Goal: Information Seeking & Learning: Compare options

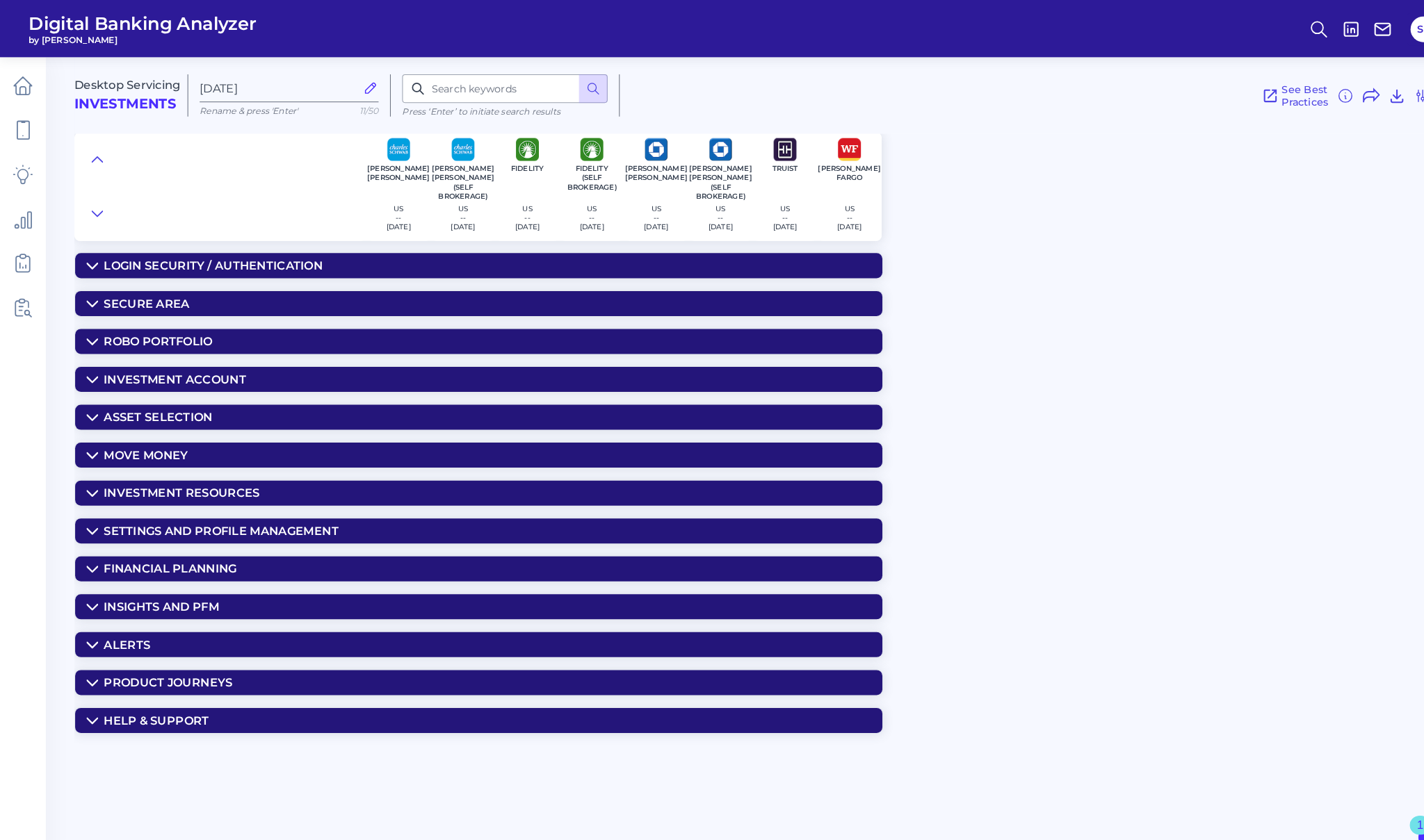
click at [84, 549] on summary "Financial Planning" at bounding box center [465, 553] width 784 height 25
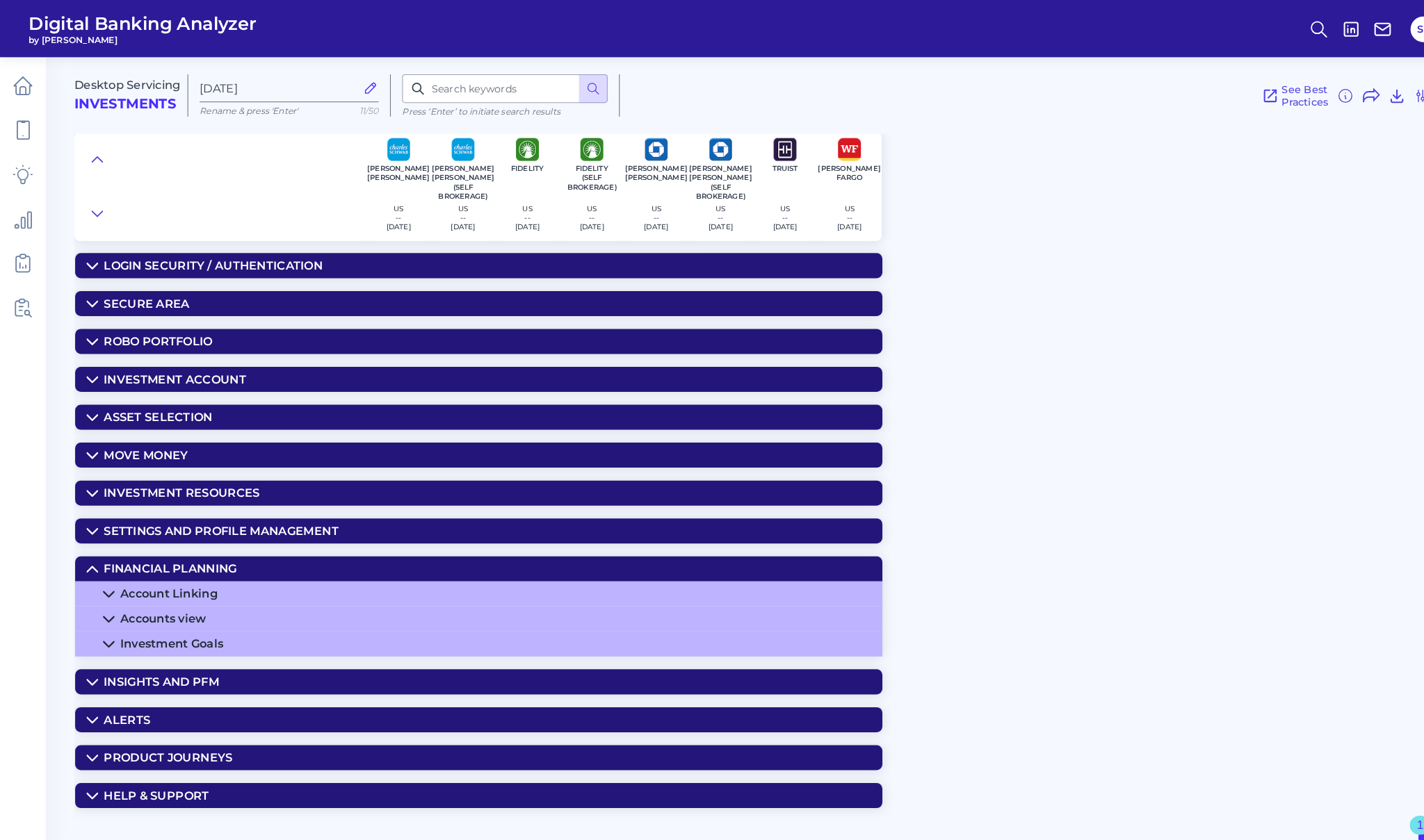
click at [149, 577] on div "Account Linking" at bounding box center [164, 577] width 94 height 13
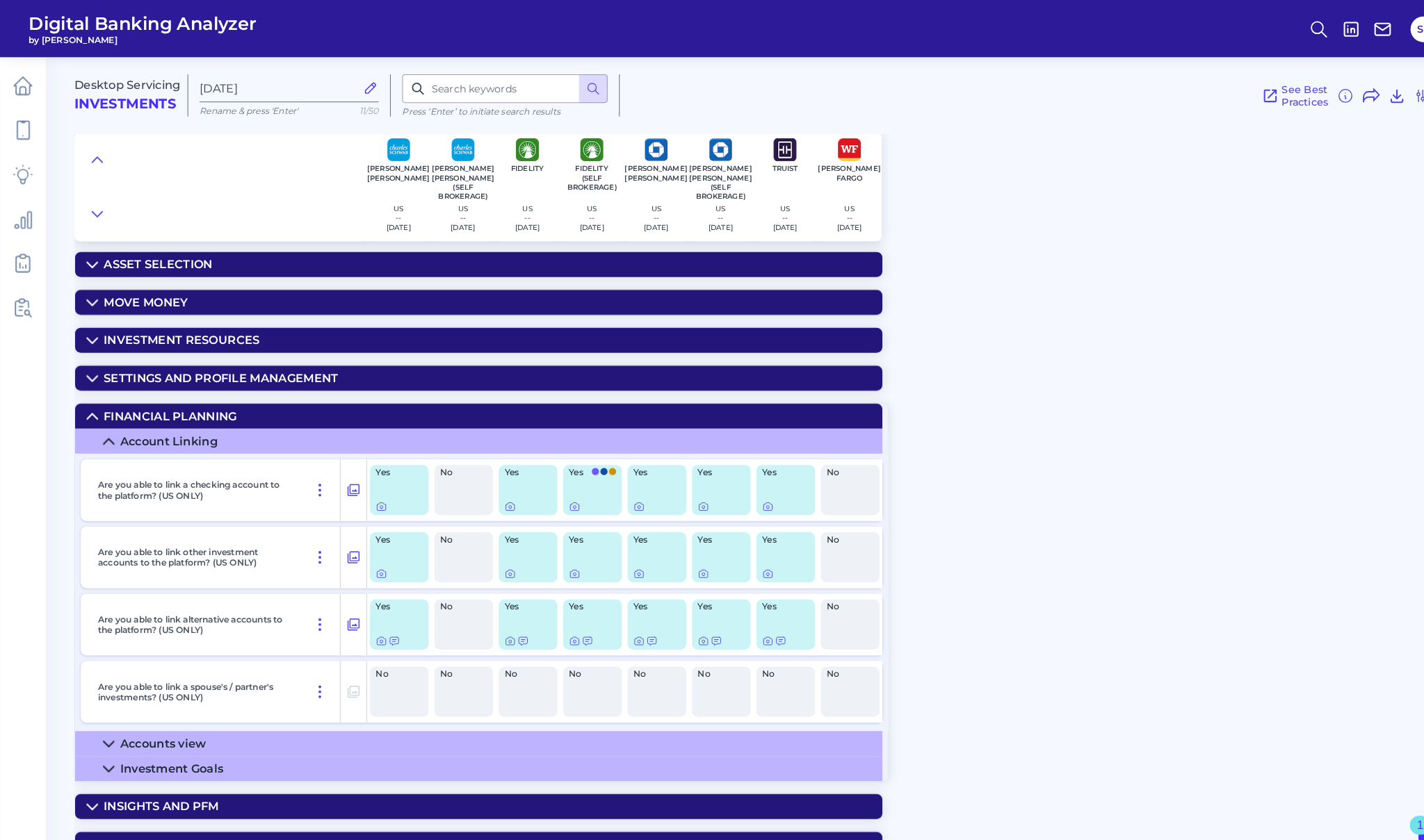
scroll to position [164, 0]
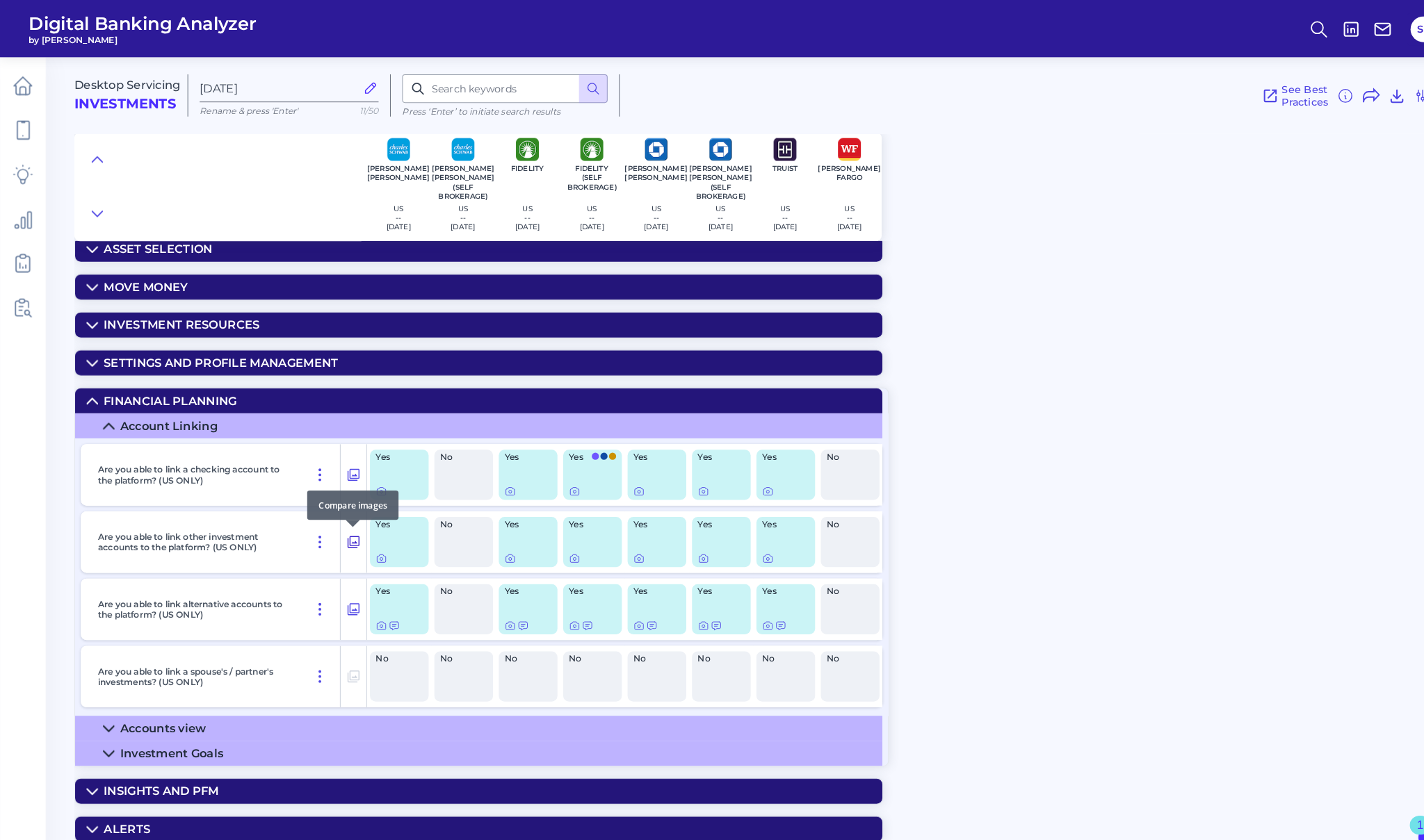
click at [343, 526] on icon at bounding box center [344, 527] width 11 height 11
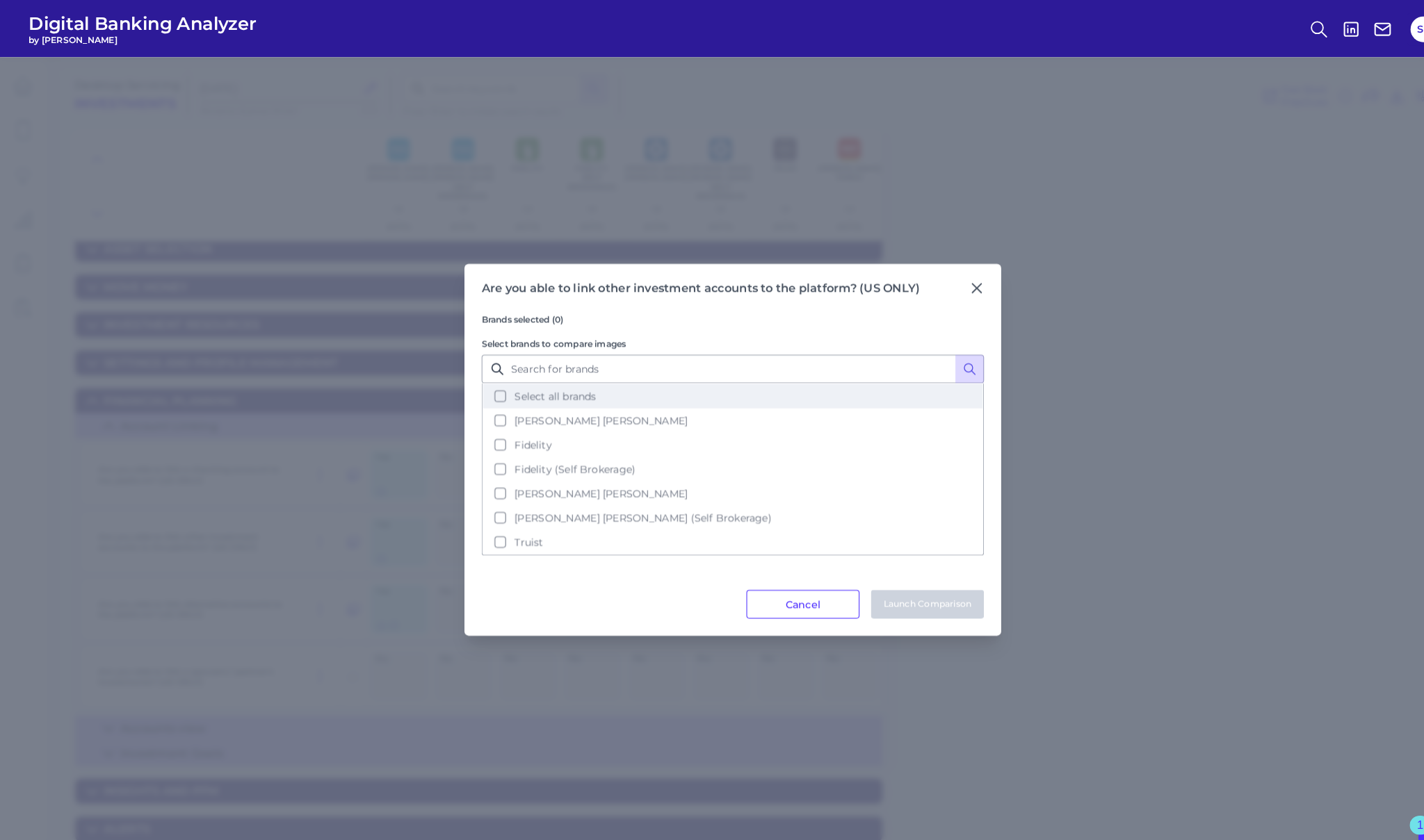
click at [485, 388] on button "Select all brands" at bounding box center [712, 385] width 486 height 24
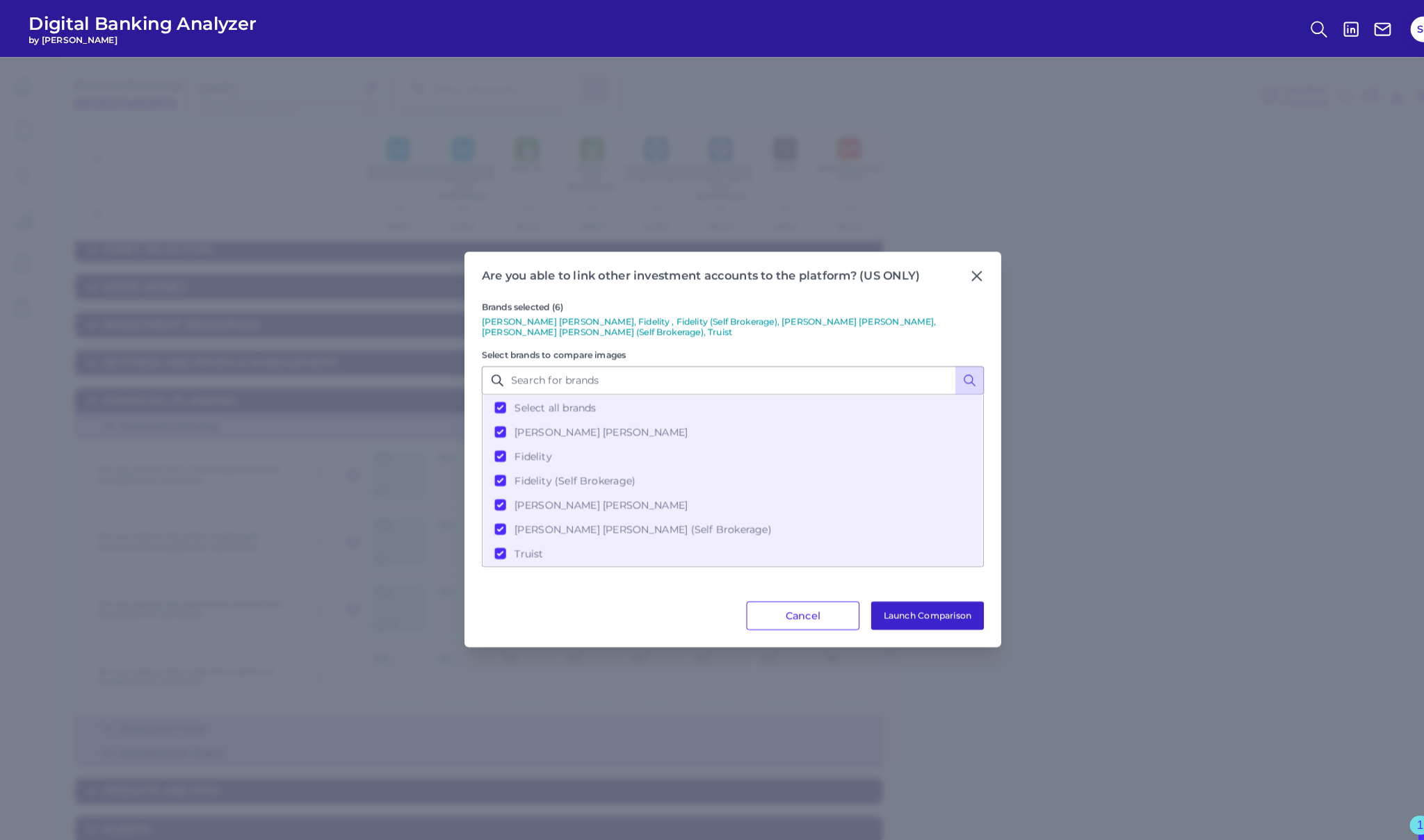
click at [900, 600] on button "Launch Comparison" at bounding box center [901, 598] width 110 height 28
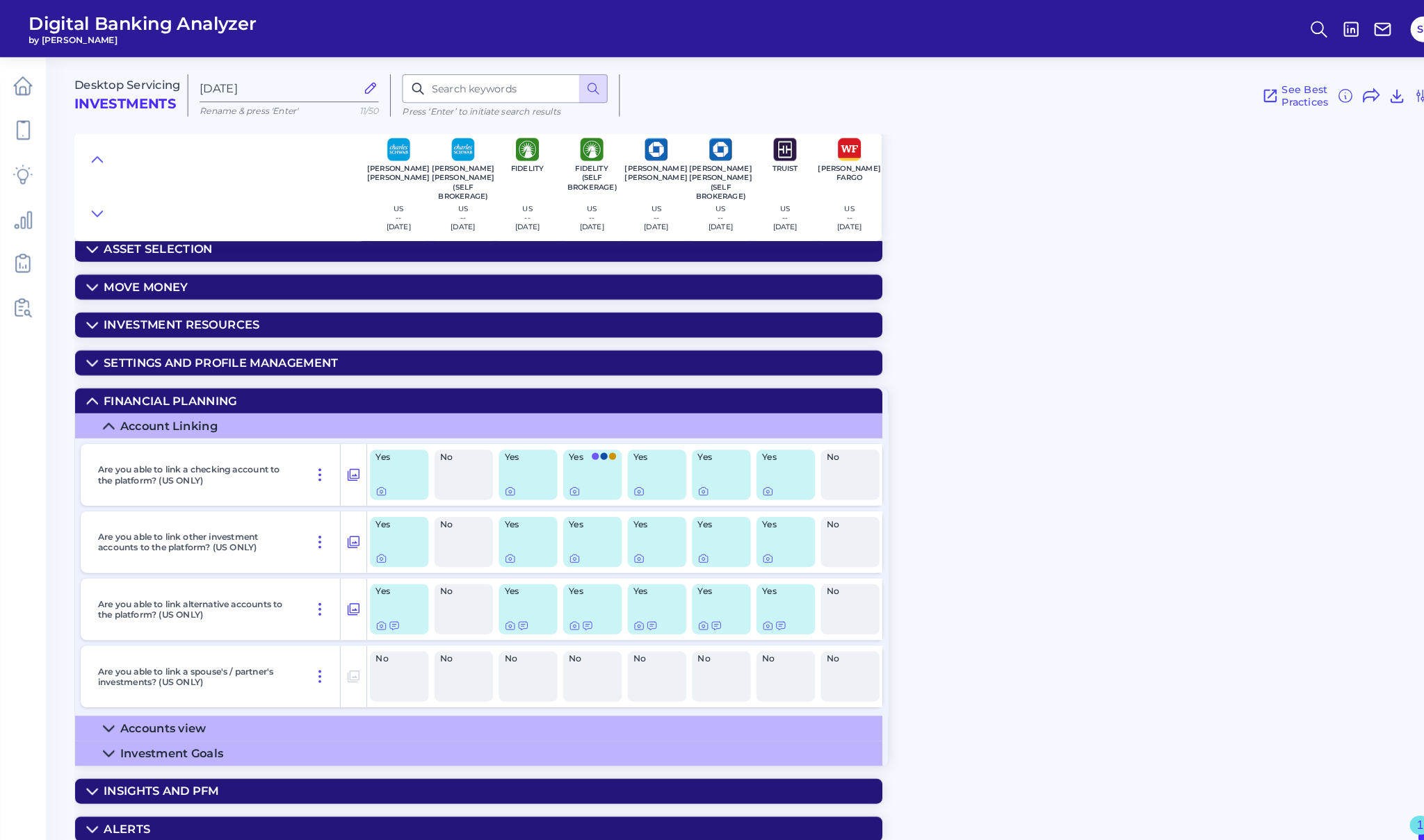
click at [103, 702] on icon at bounding box center [106, 708] width 11 height 11
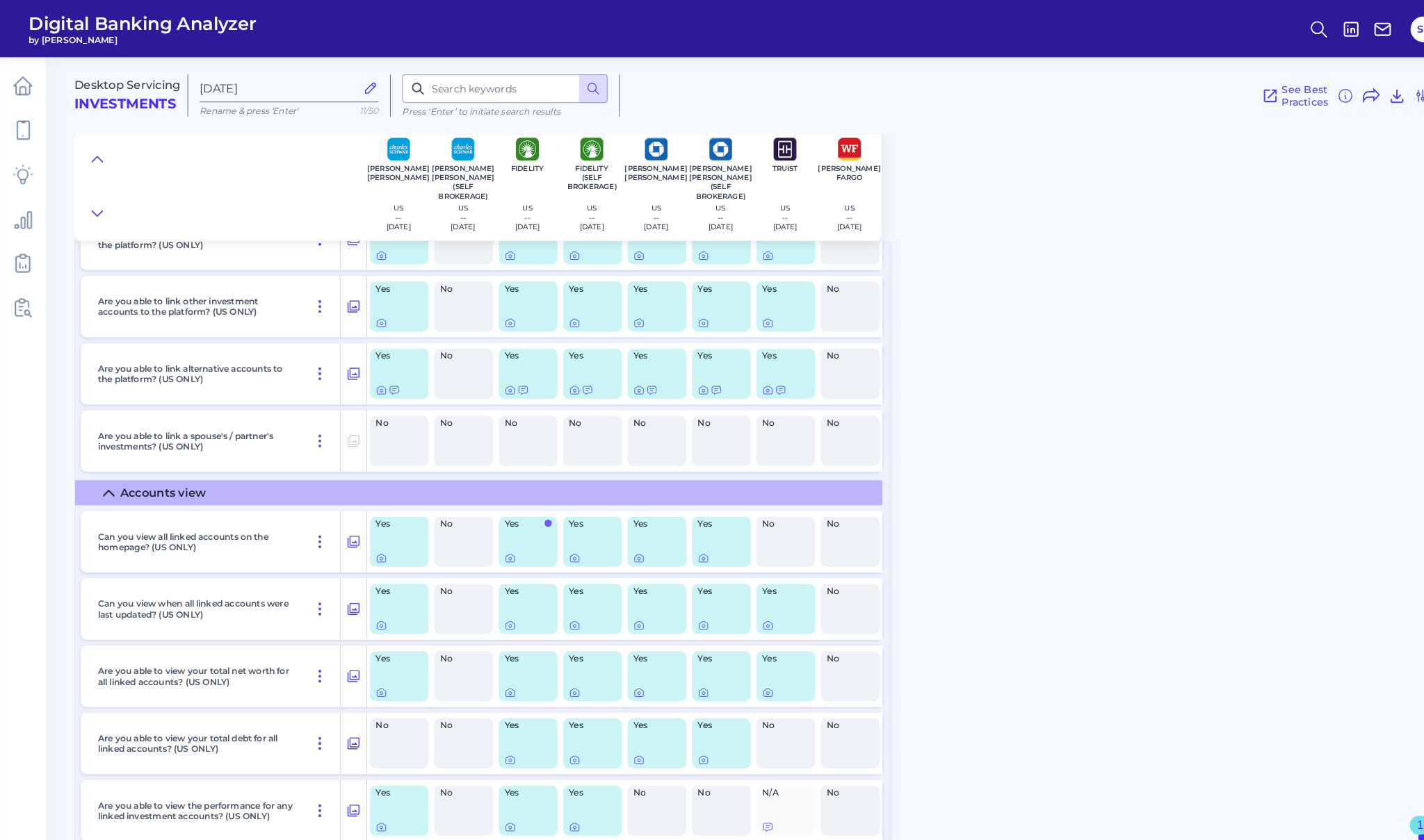
scroll to position [397, 0]
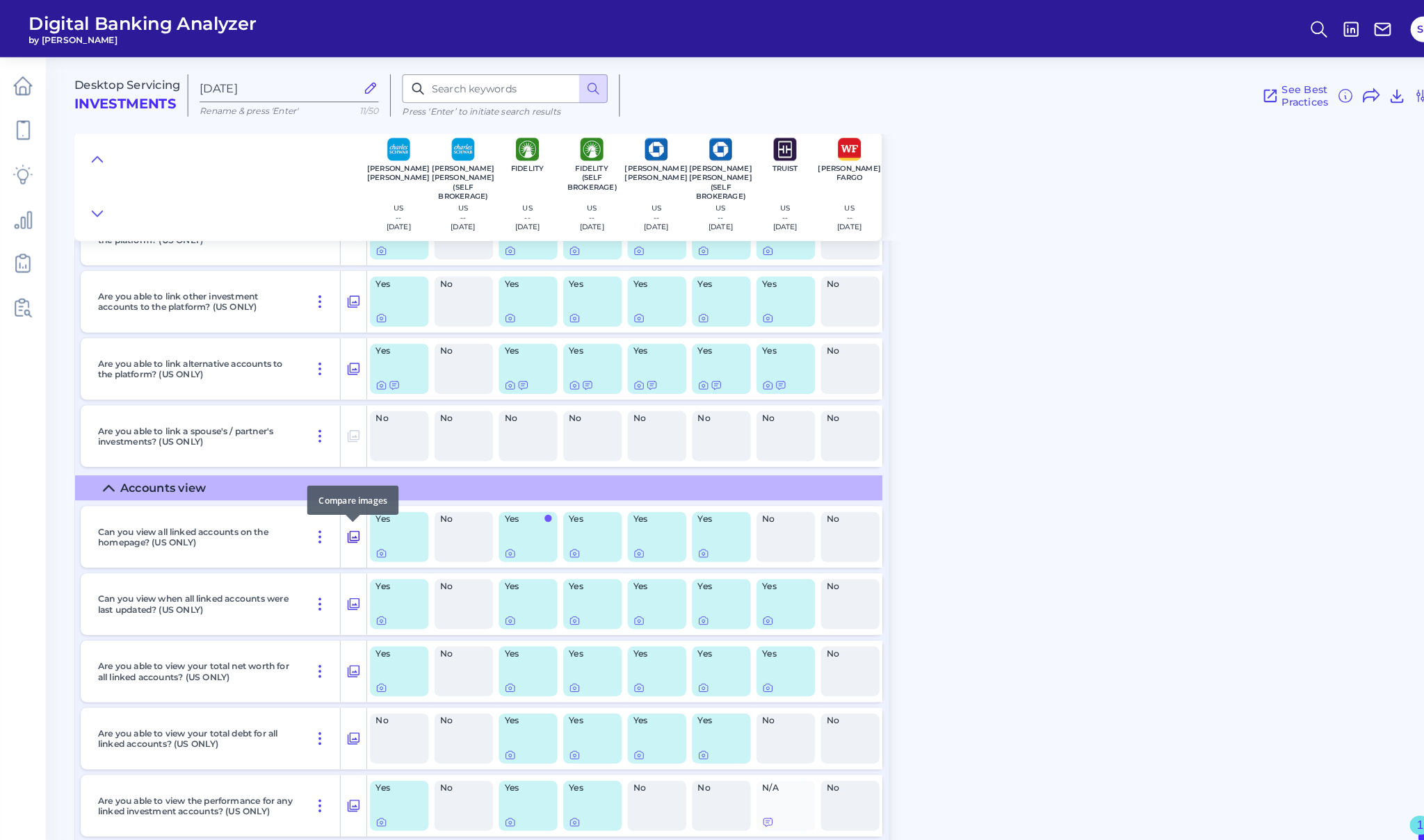
click at [345, 522] on icon at bounding box center [344, 522] width 11 height 11
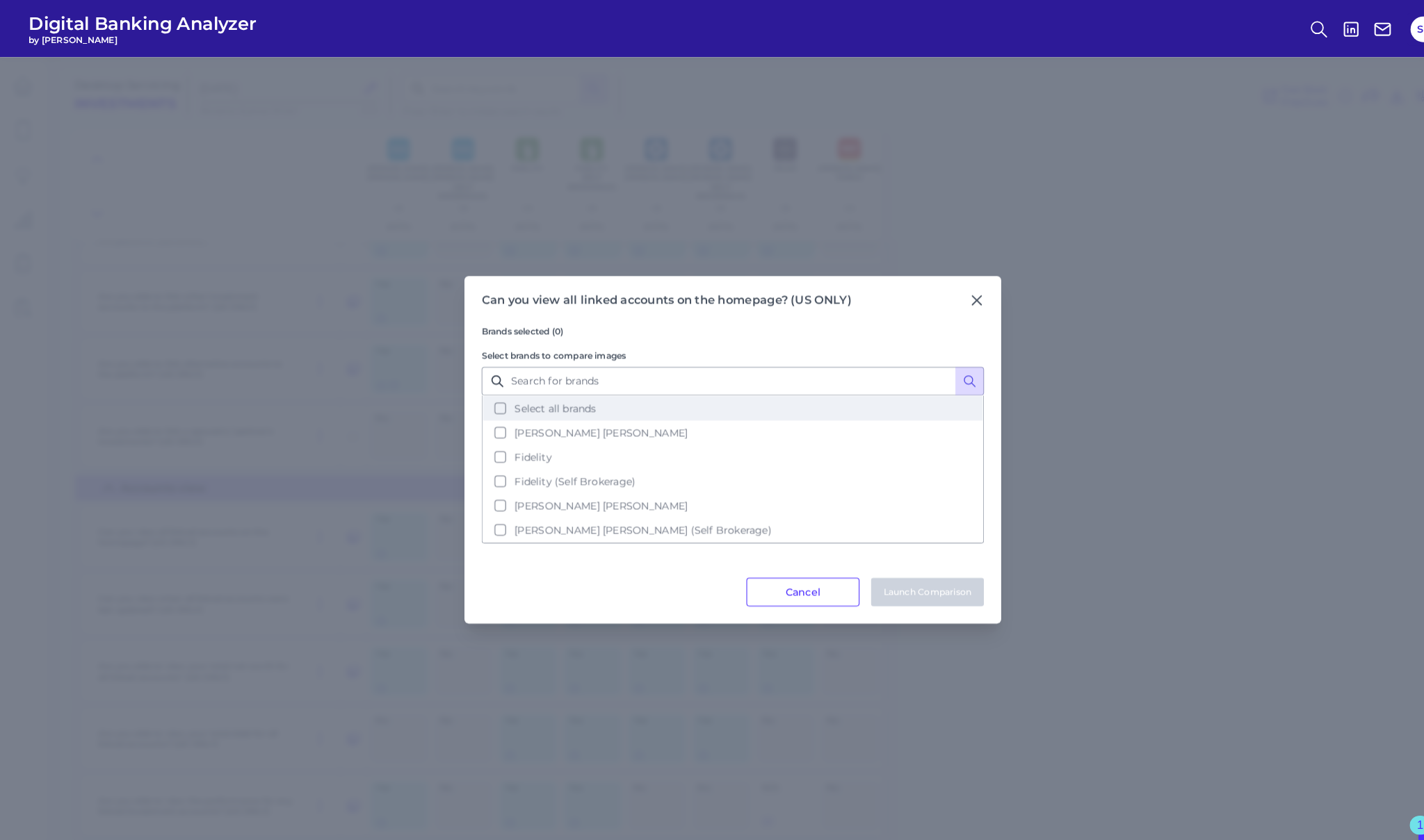
click at [485, 391] on button "Select all brands" at bounding box center [712, 396] width 486 height 24
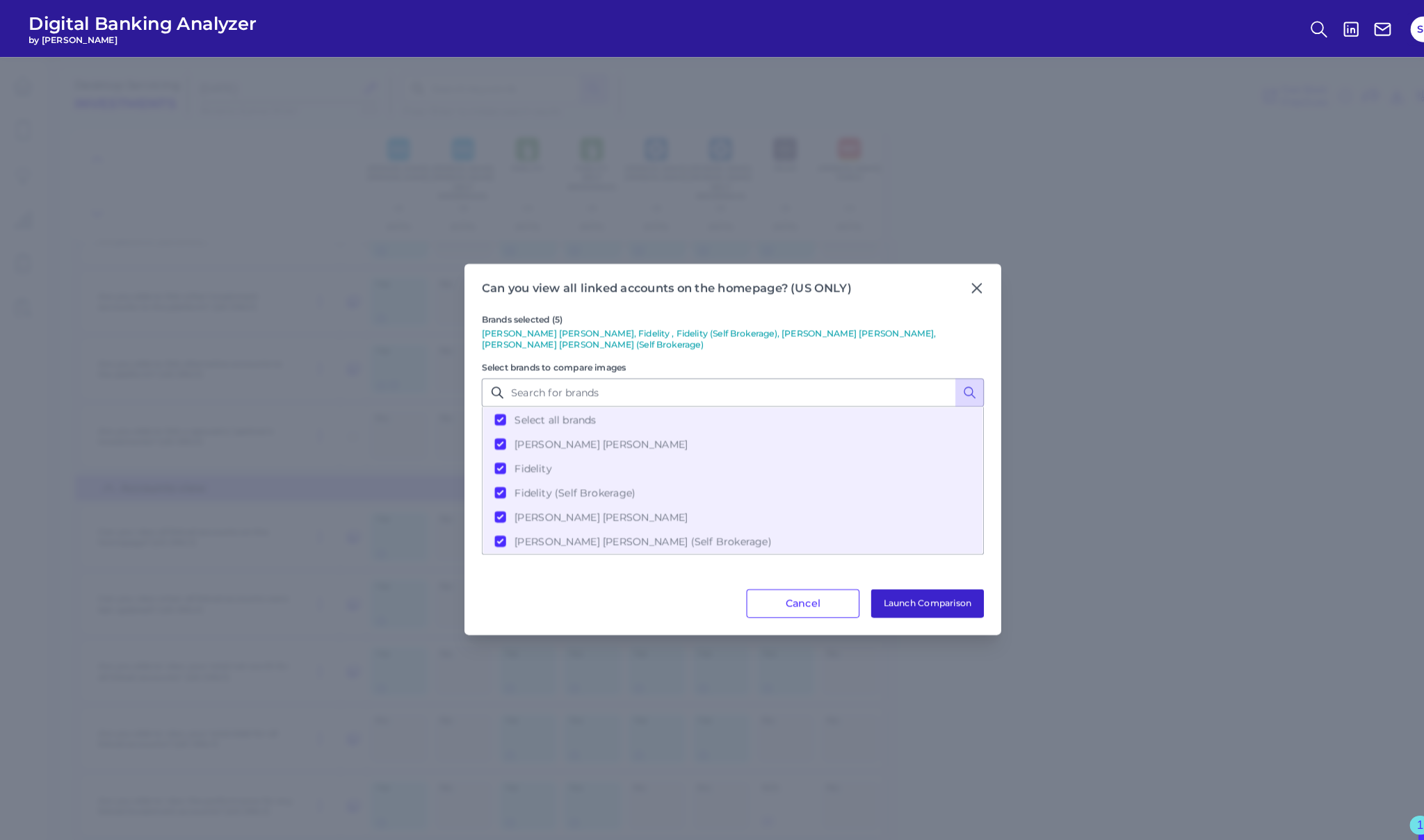
click at [903, 577] on button "Launch Comparison" at bounding box center [901, 587] width 110 height 28
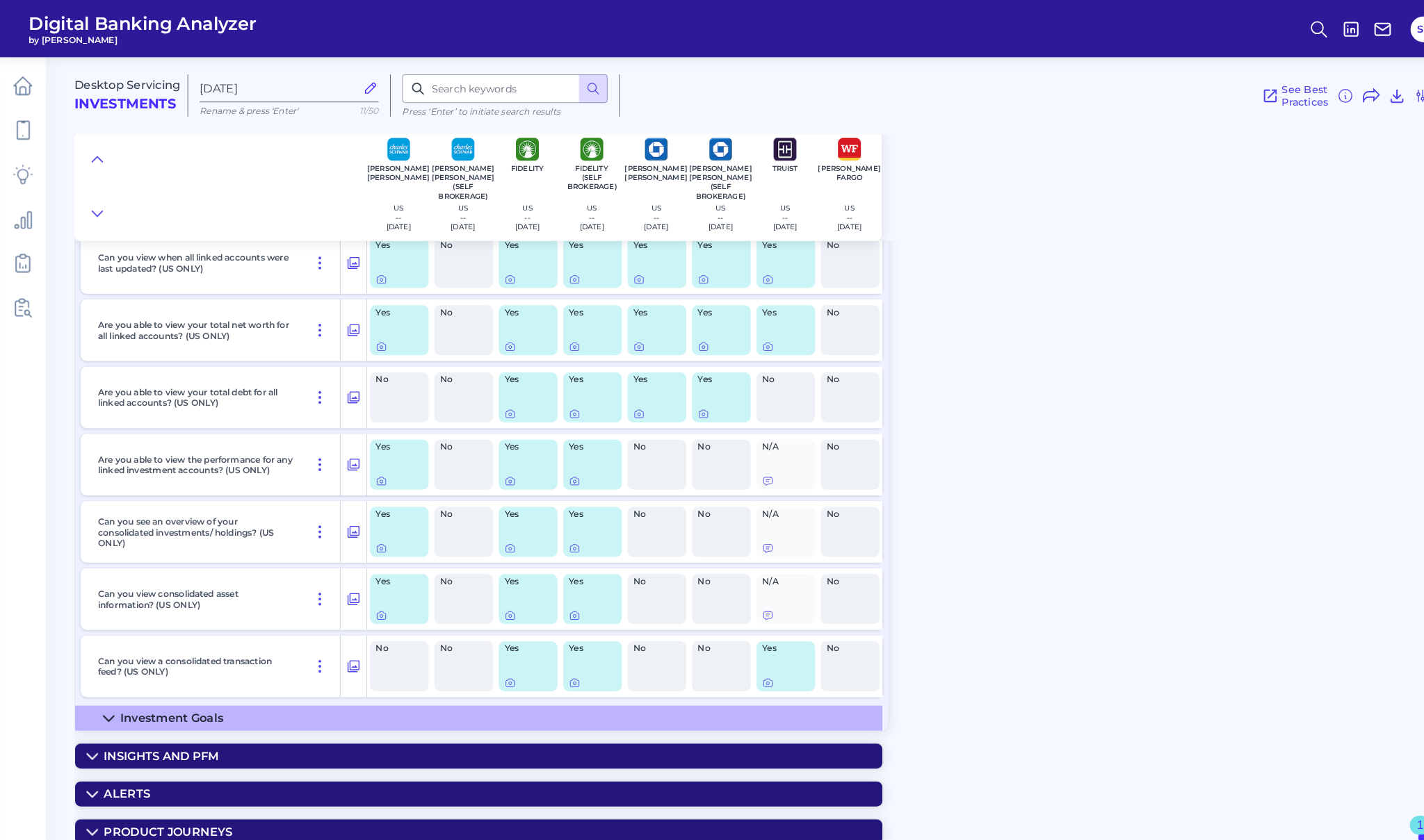
scroll to position [729, 0]
click at [103, 697] on icon at bounding box center [106, 698] width 10 height 5
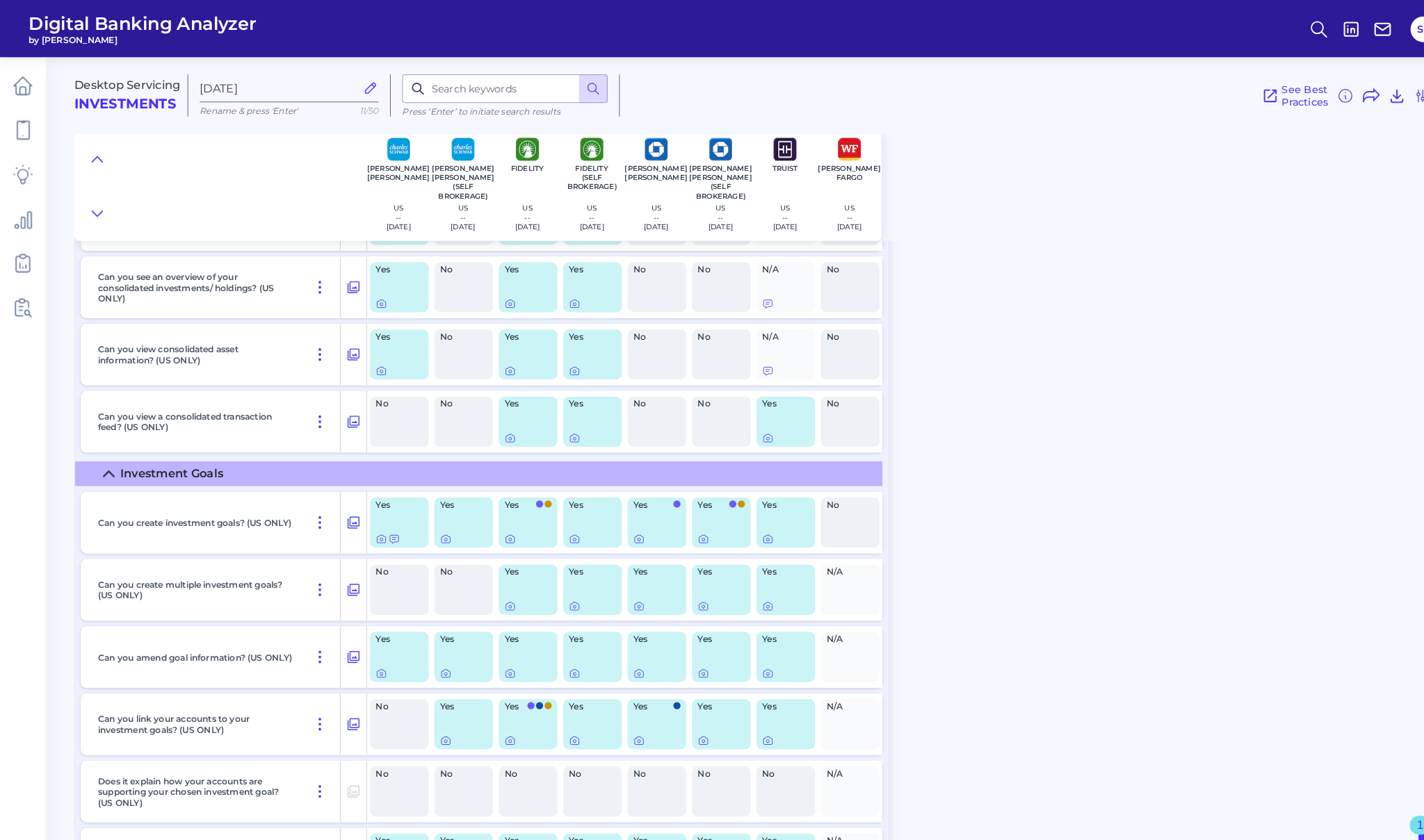
scroll to position [969, 0]
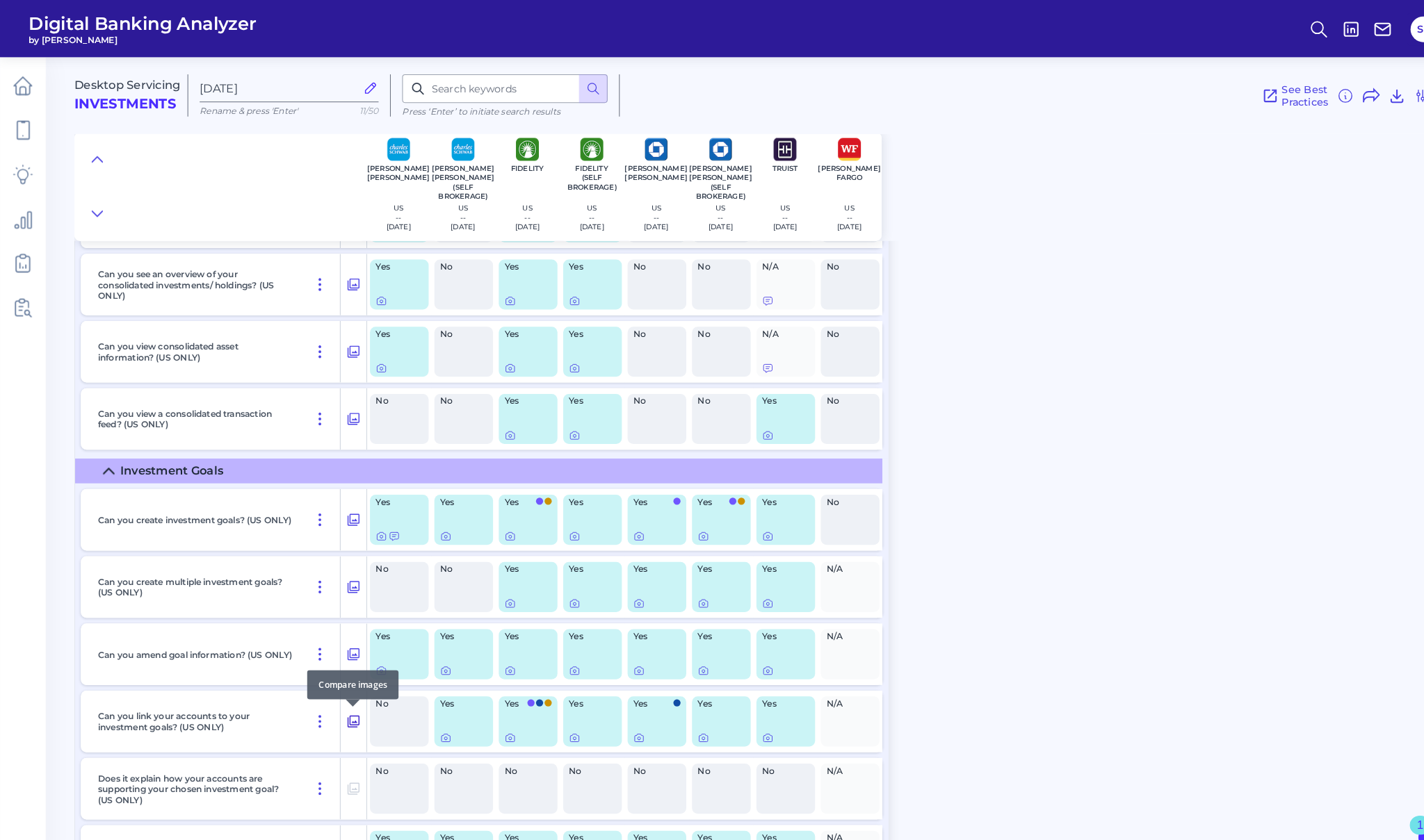
click at [343, 698] on icon at bounding box center [343, 701] width 14 height 16
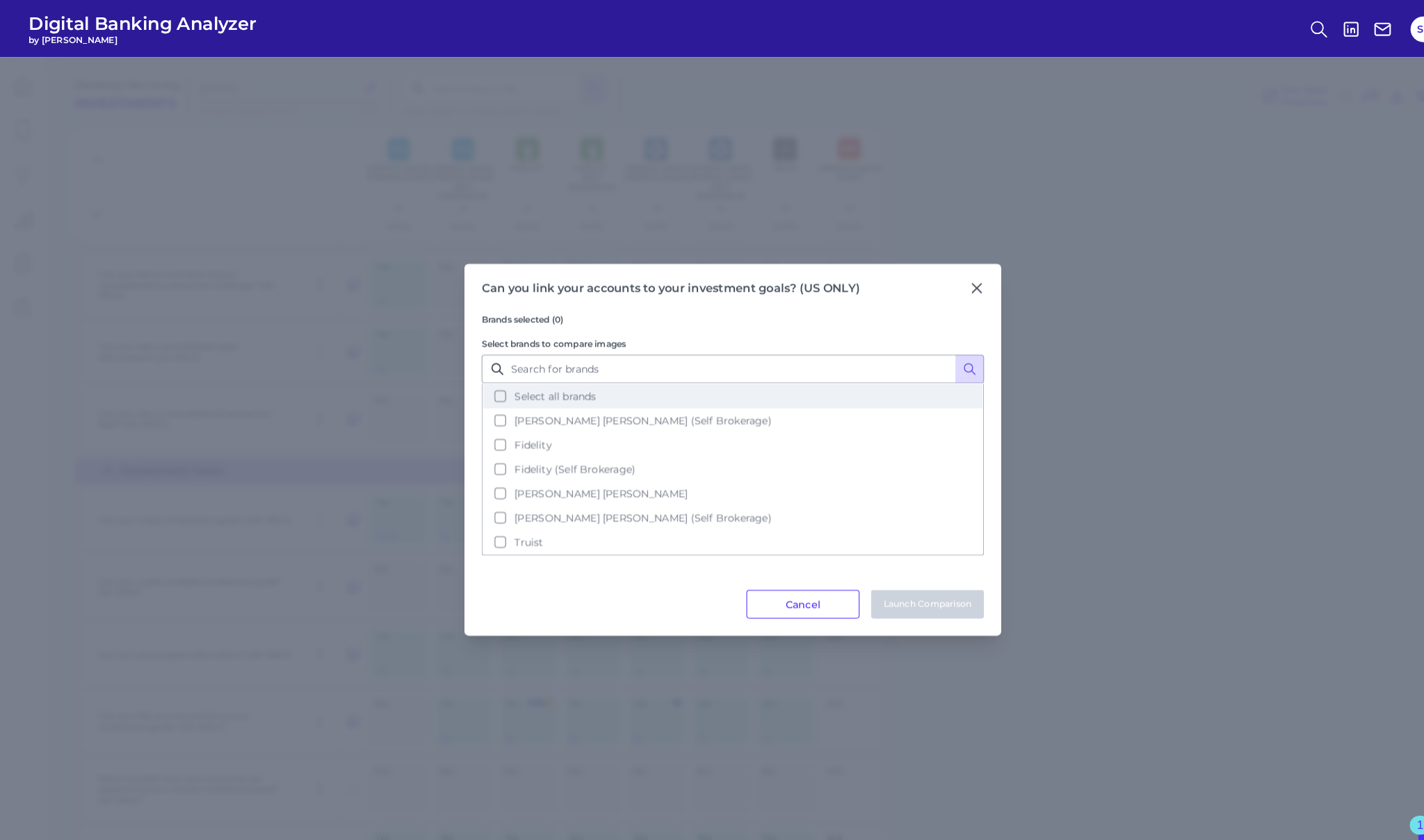
click at [483, 386] on button "Select all brands" at bounding box center [712, 385] width 486 height 24
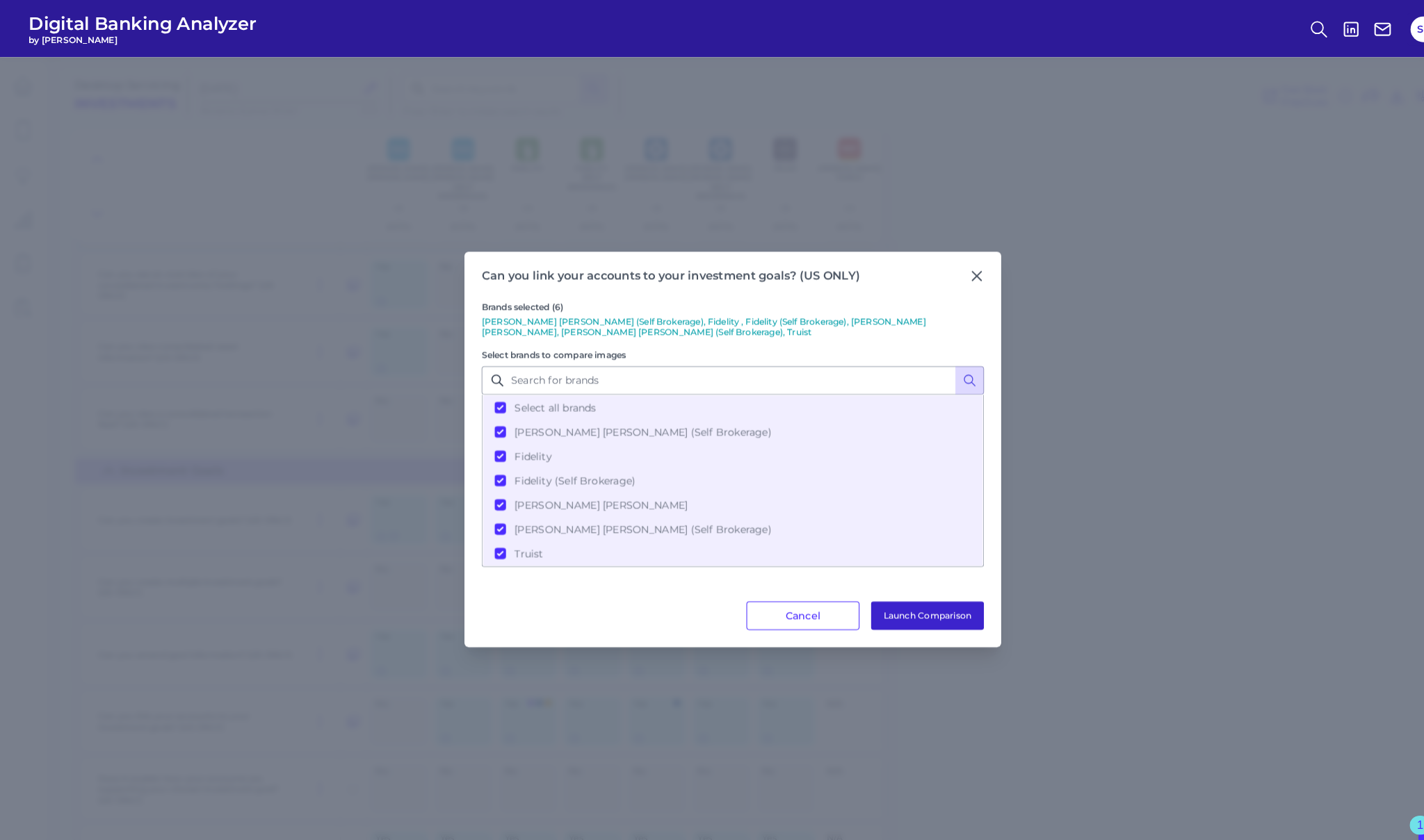
click at [924, 598] on button "Launch Comparison" at bounding box center [901, 598] width 110 height 28
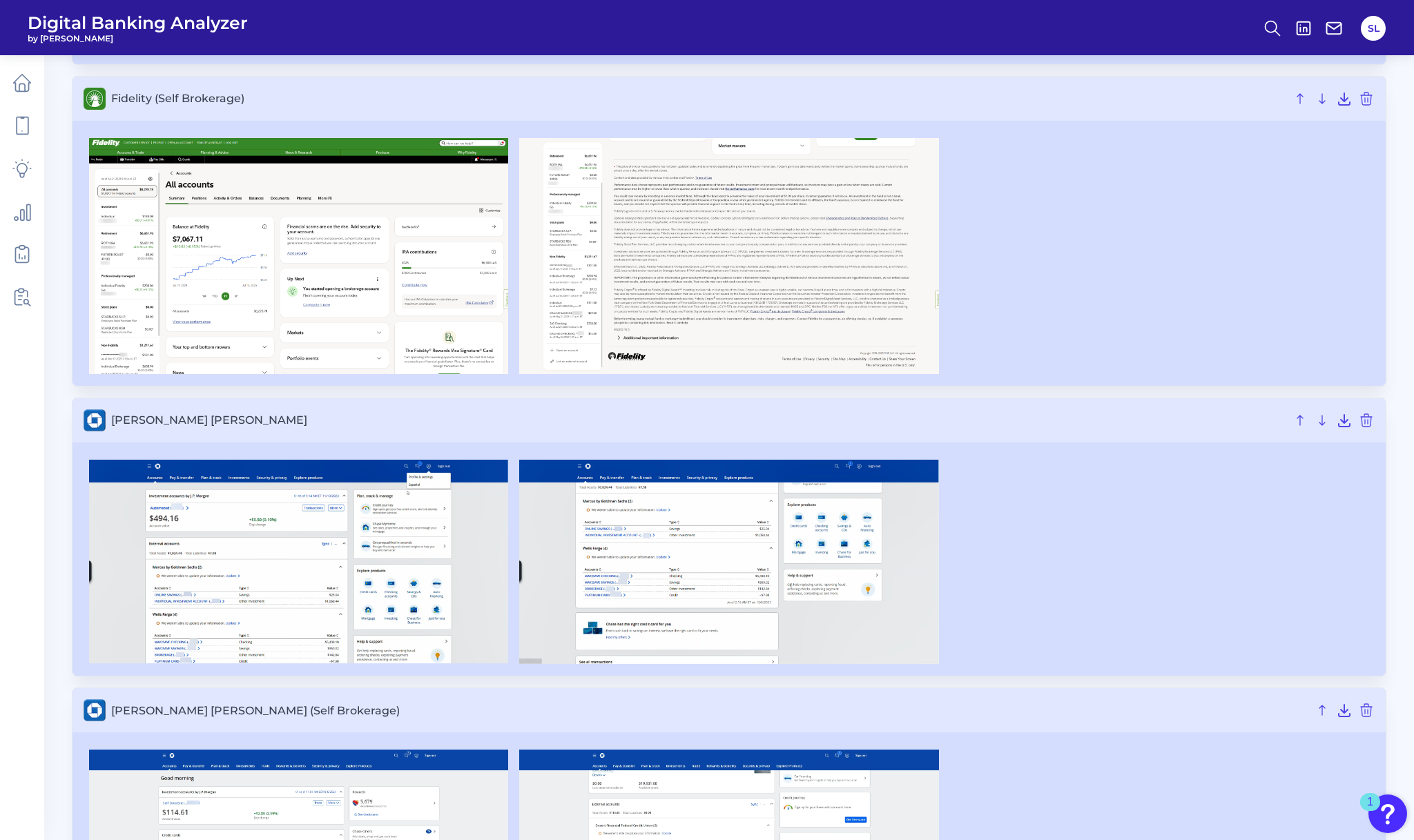
scroll to position [674, 0]
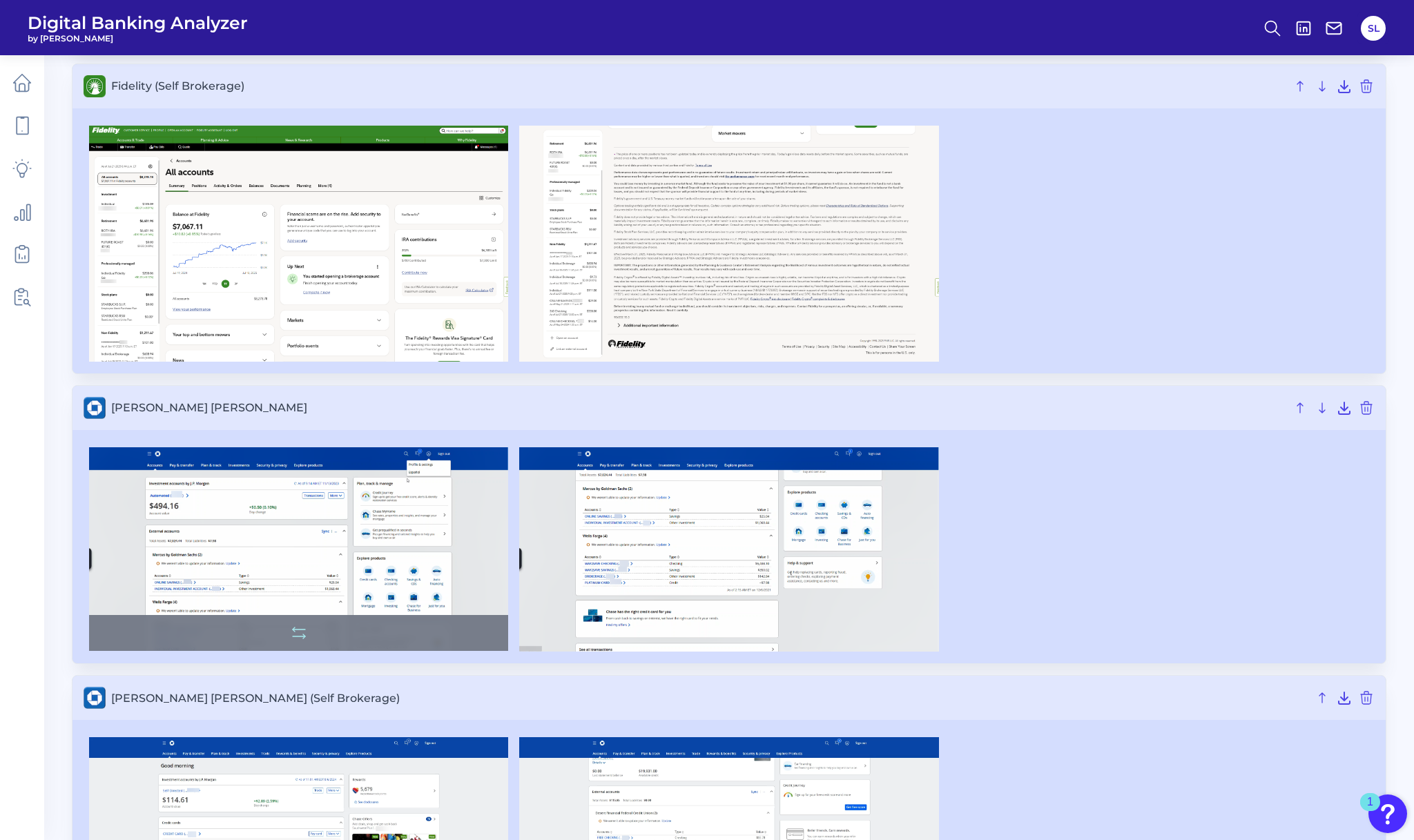
click at [377, 585] on img at bounding box center [298, 549] width 419 height 203
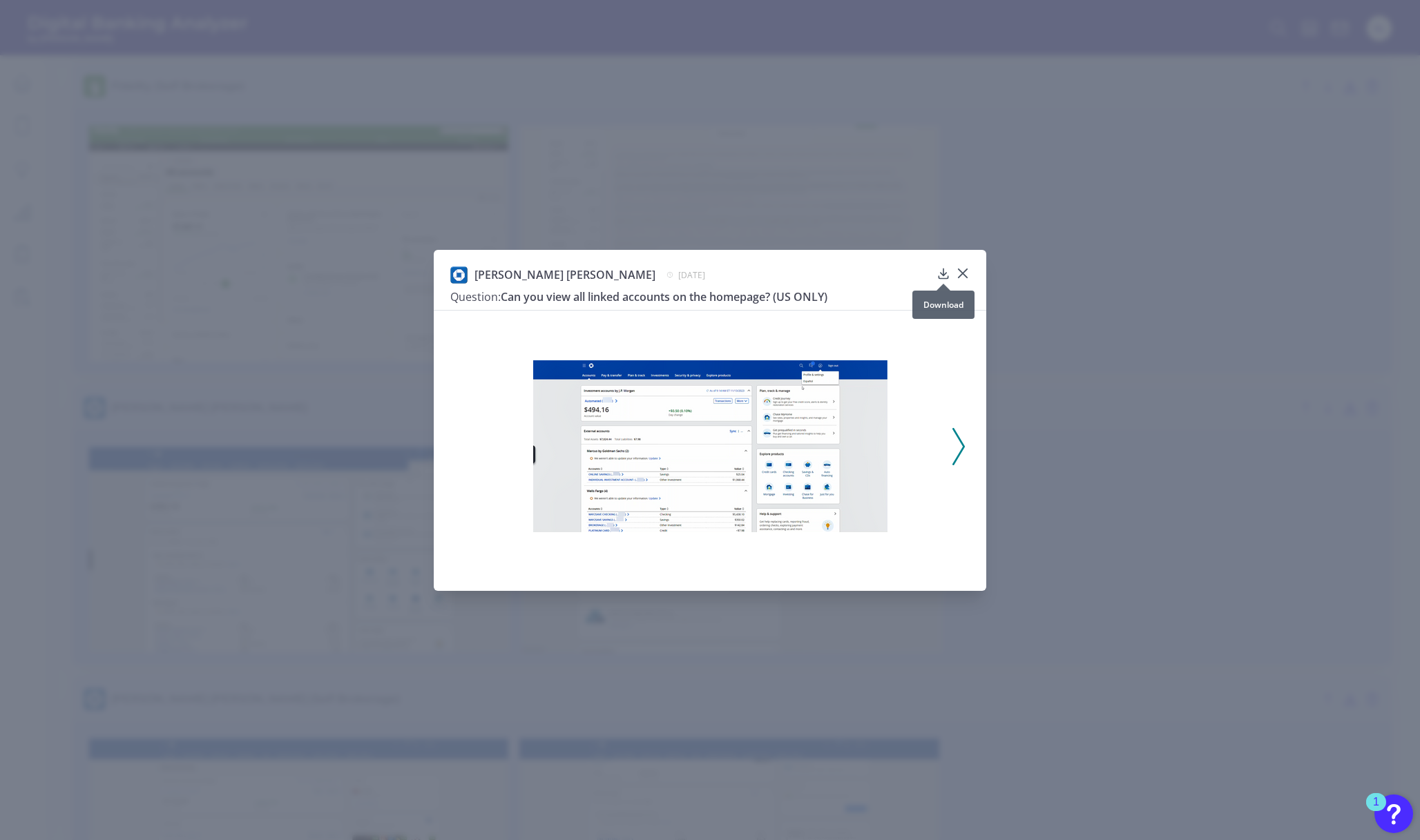
click at [944, 276] on div at bounding box center [943, 283] width 14 height 14
click at [965, 272] on icon at bounding box center [962, 273] width 14 height 14
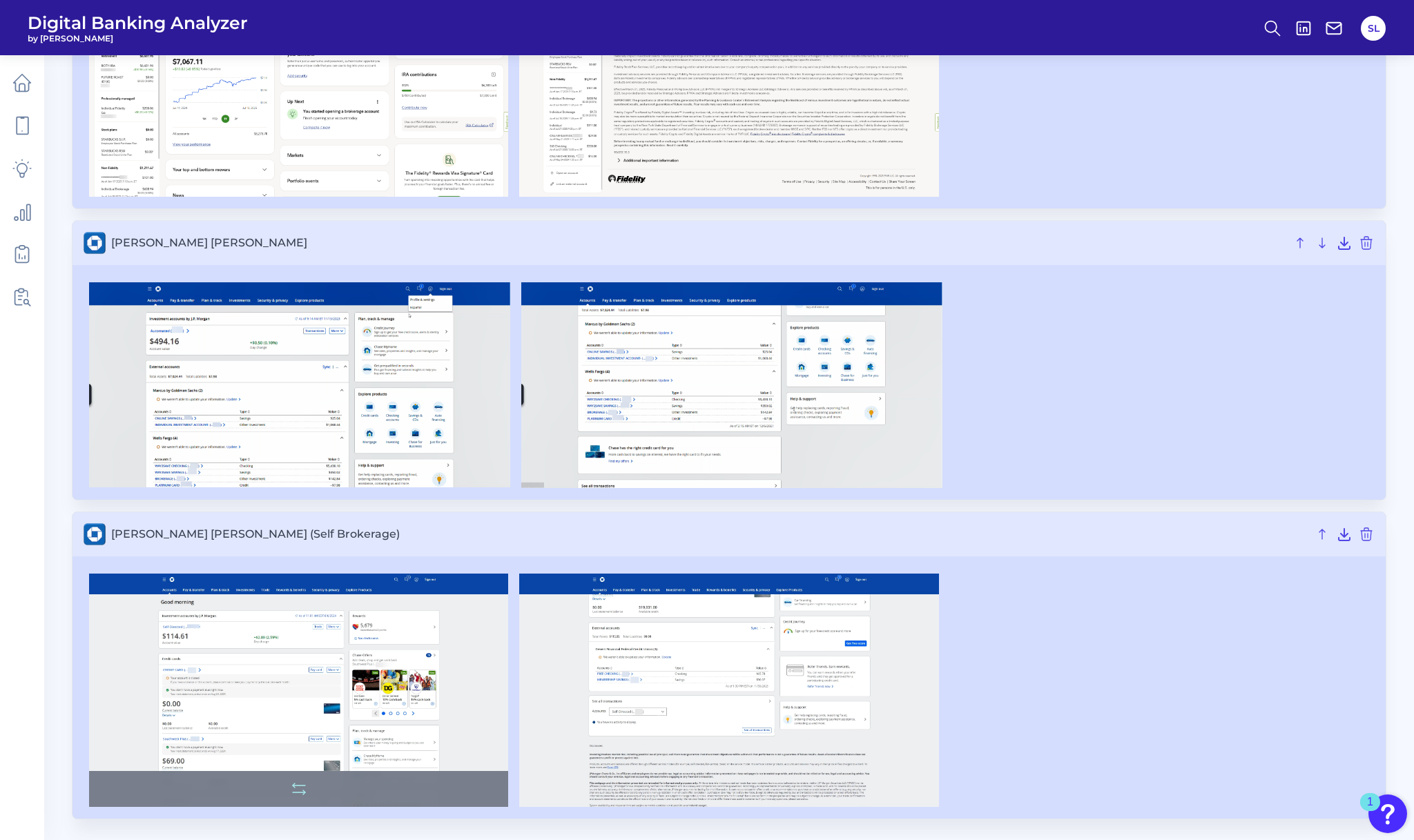
scroll to position [839, 0]
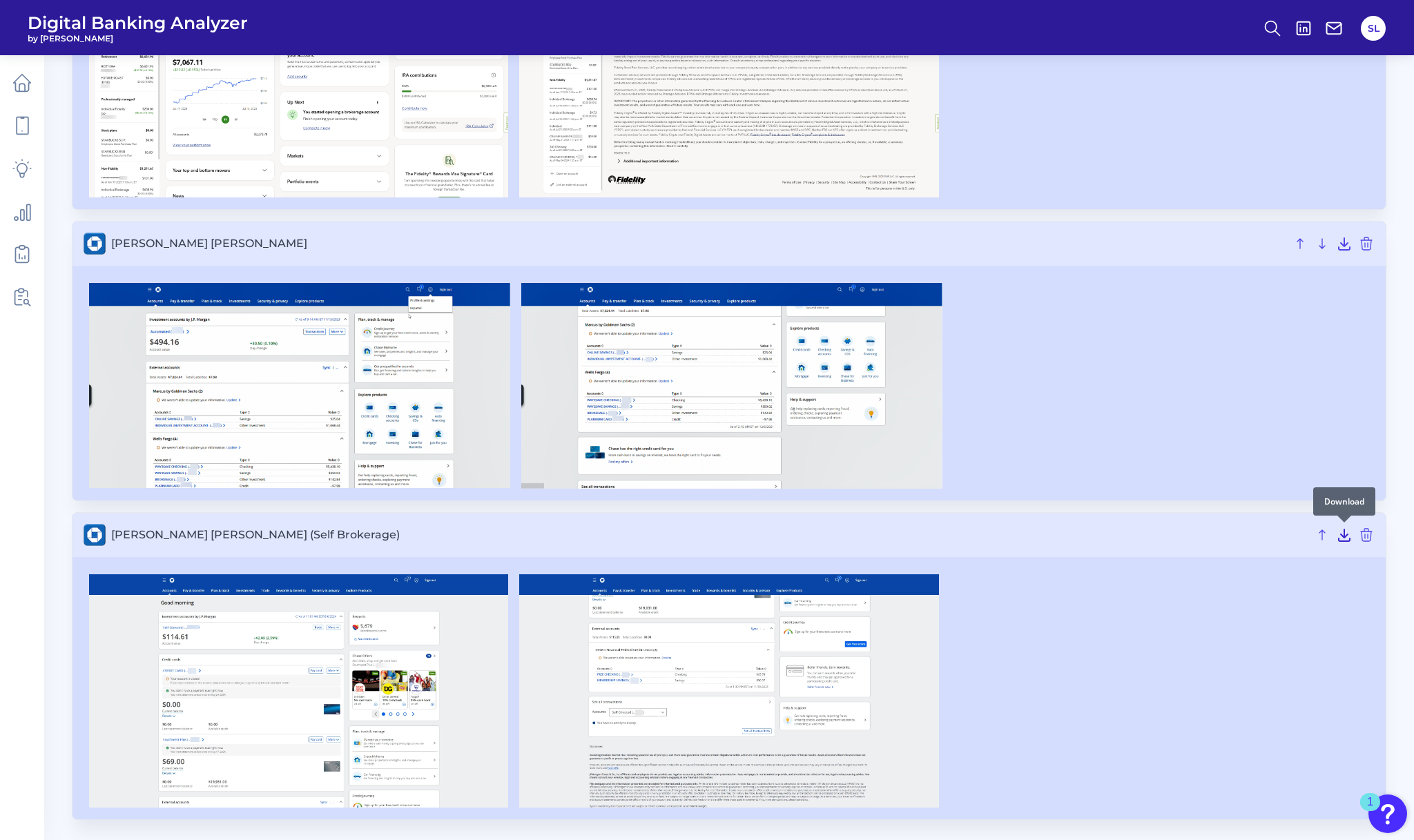
click at [1343, 534] on icon at bounding box center [1344, 535] width 11 height 11
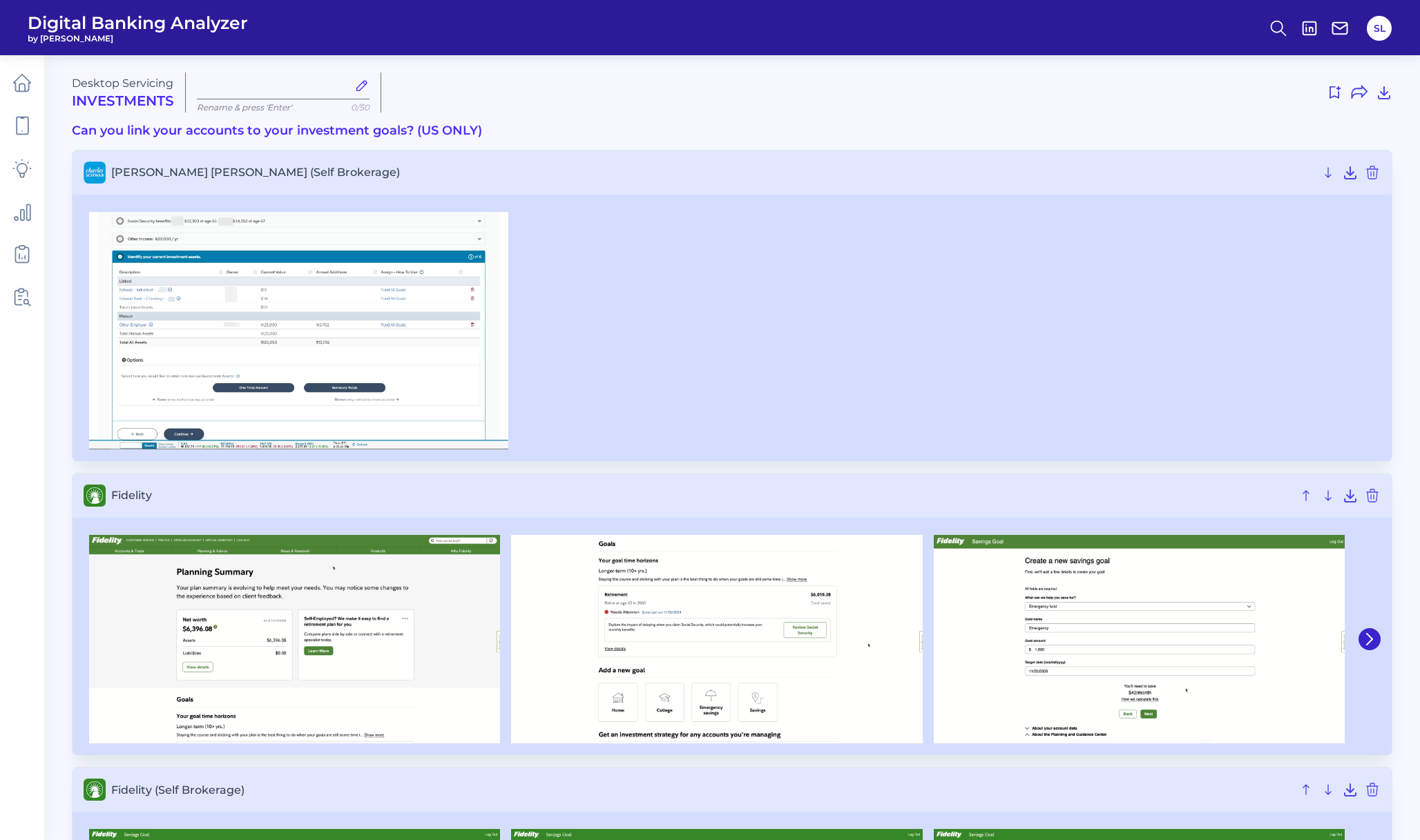
type input "[DATE]"
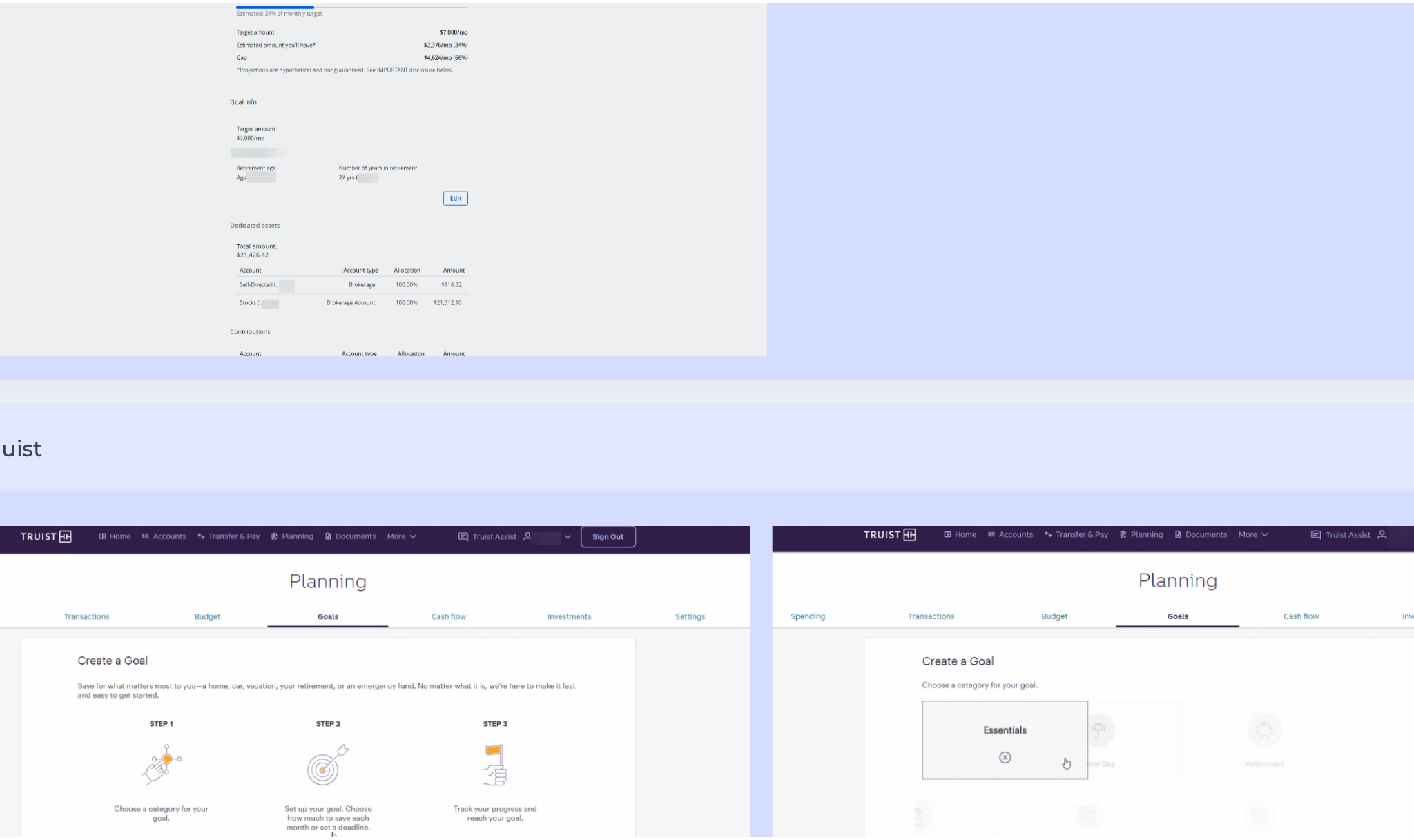
scroll to position [1156, 0]
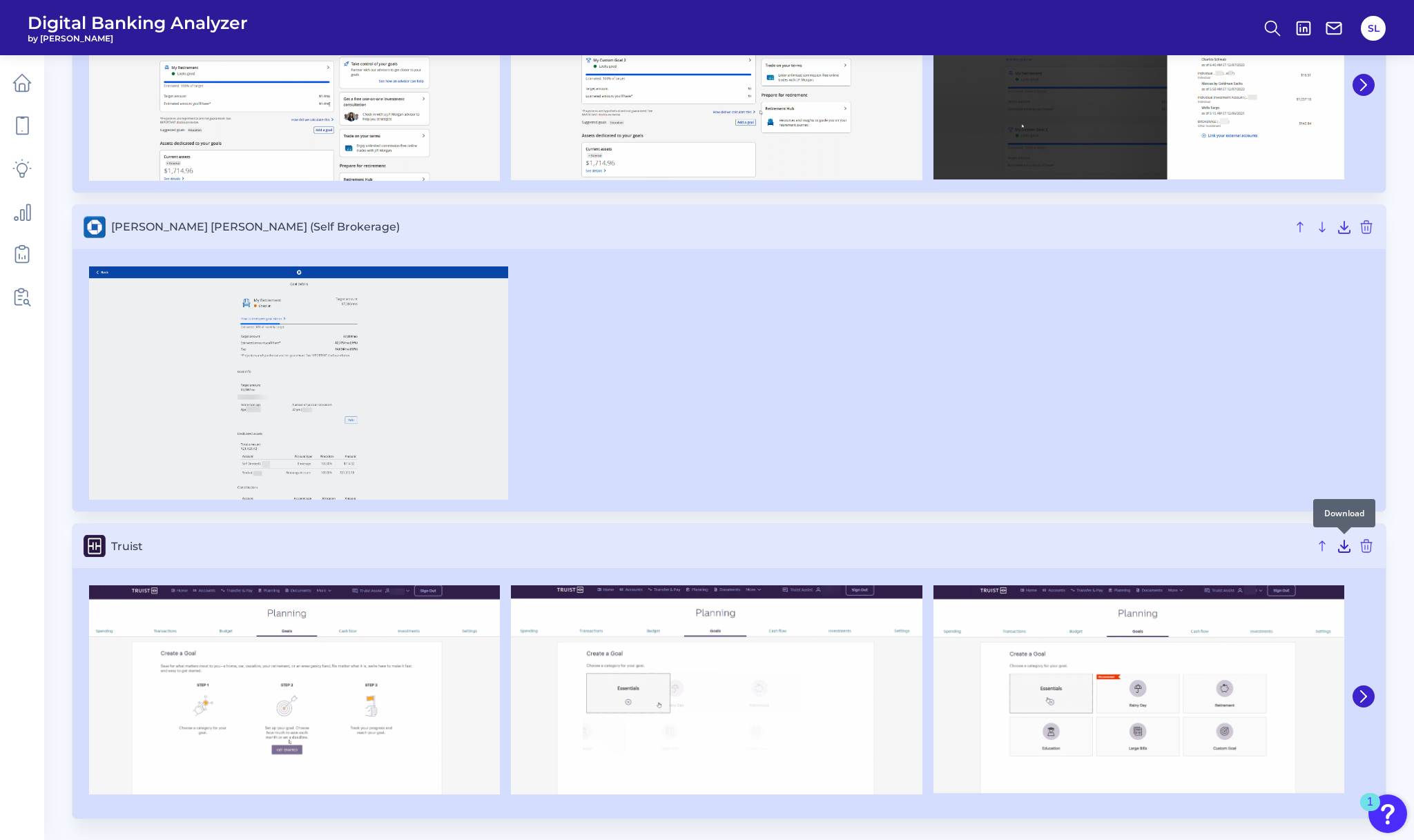
click at [1342, 550] on icon at bounding box center [1344, 546] width 16 height 16
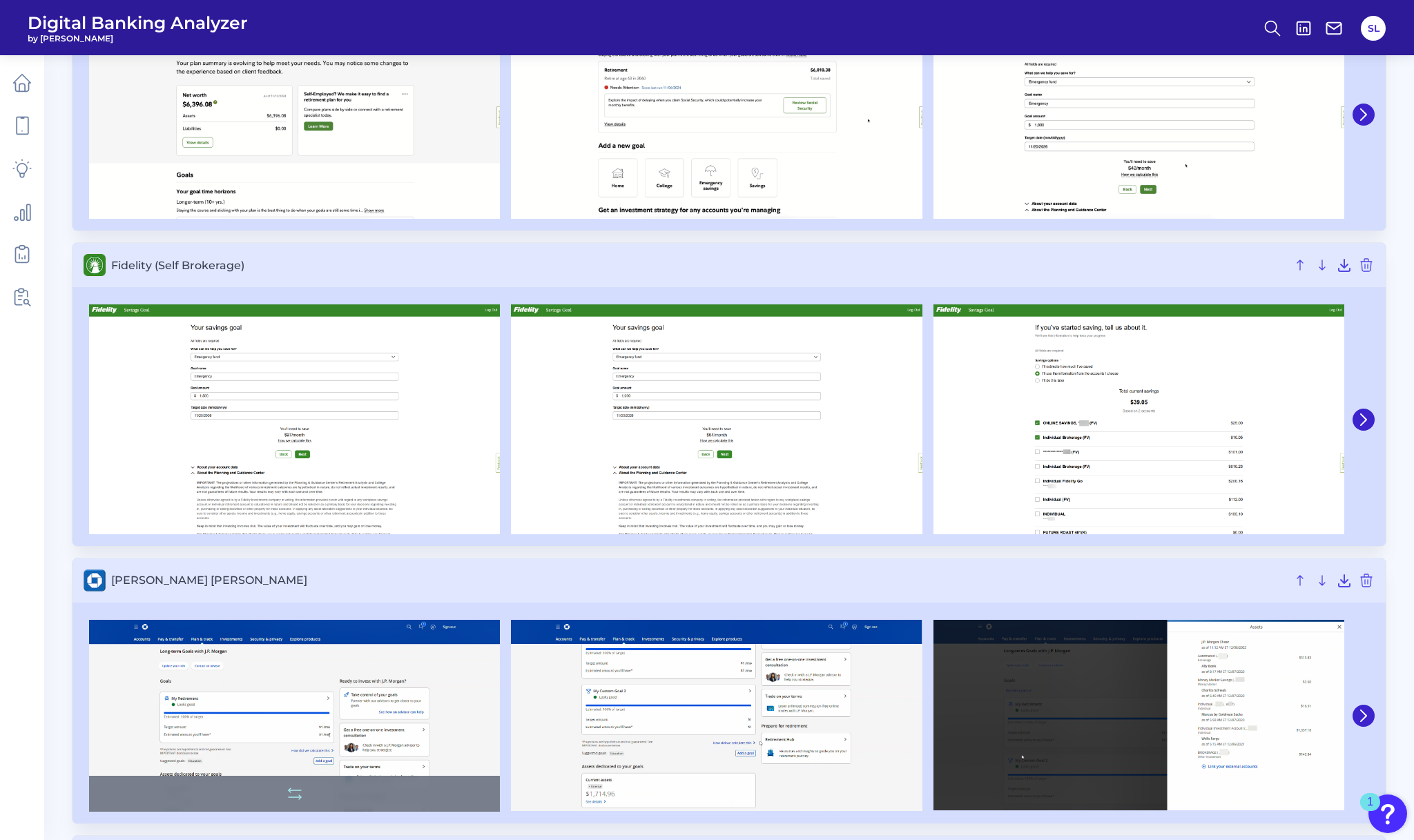
scroll to position [524, 0]
click at [264, 679] on img at bounding box center [294, 716] width 411 height 192
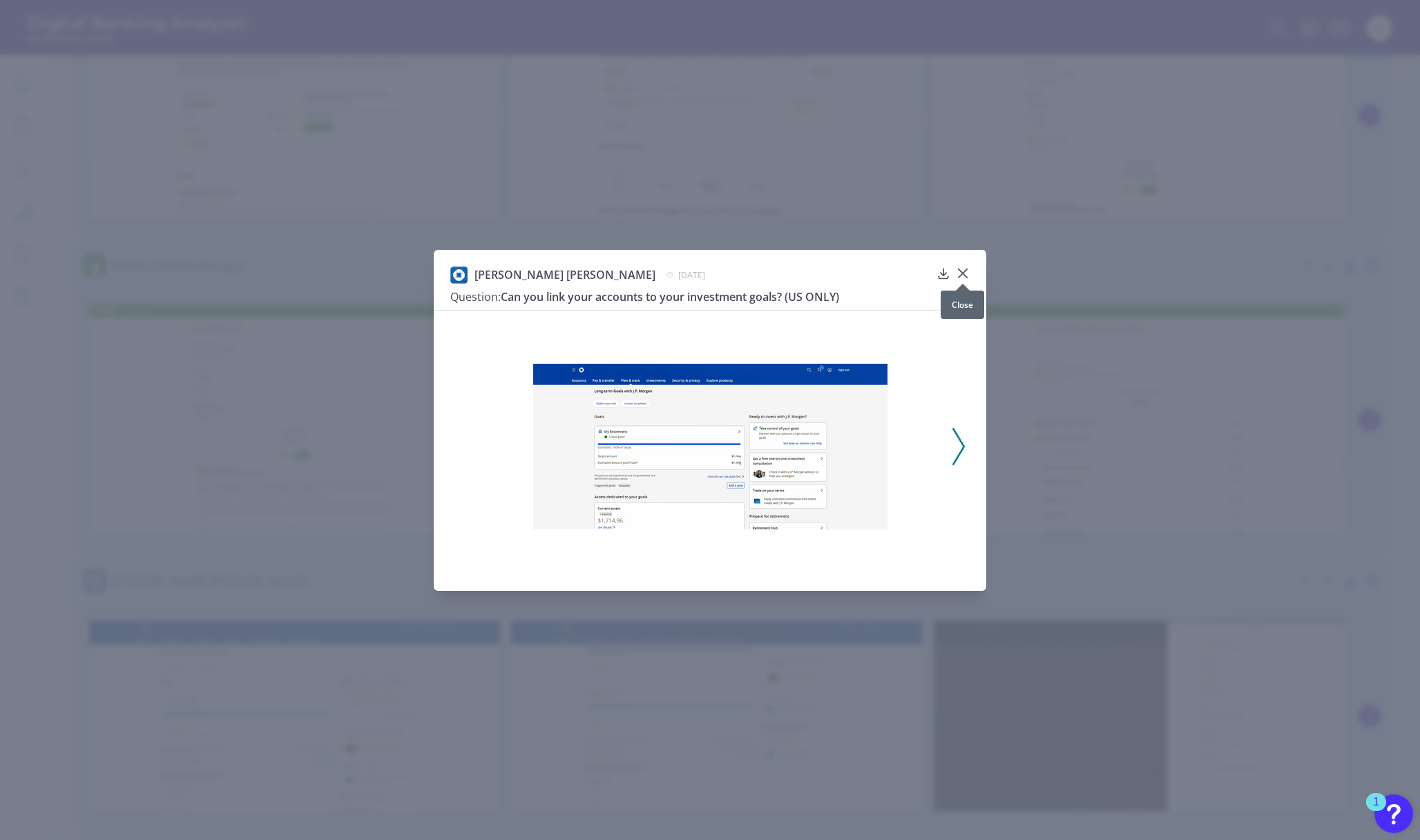
click at [964, 270] on icon at bounding box center [962, 273] width 14 height 14
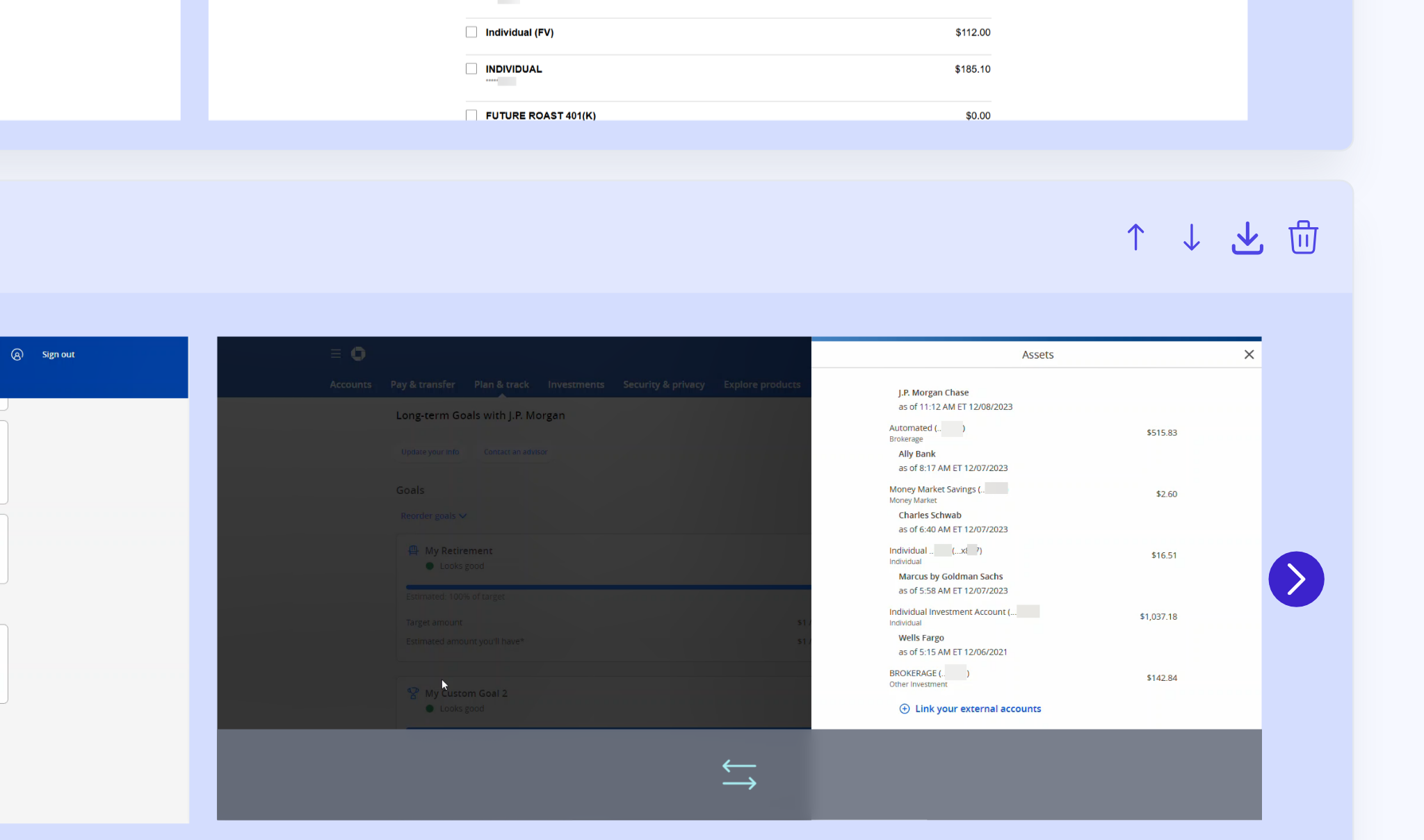
scroll to position [684, 0]
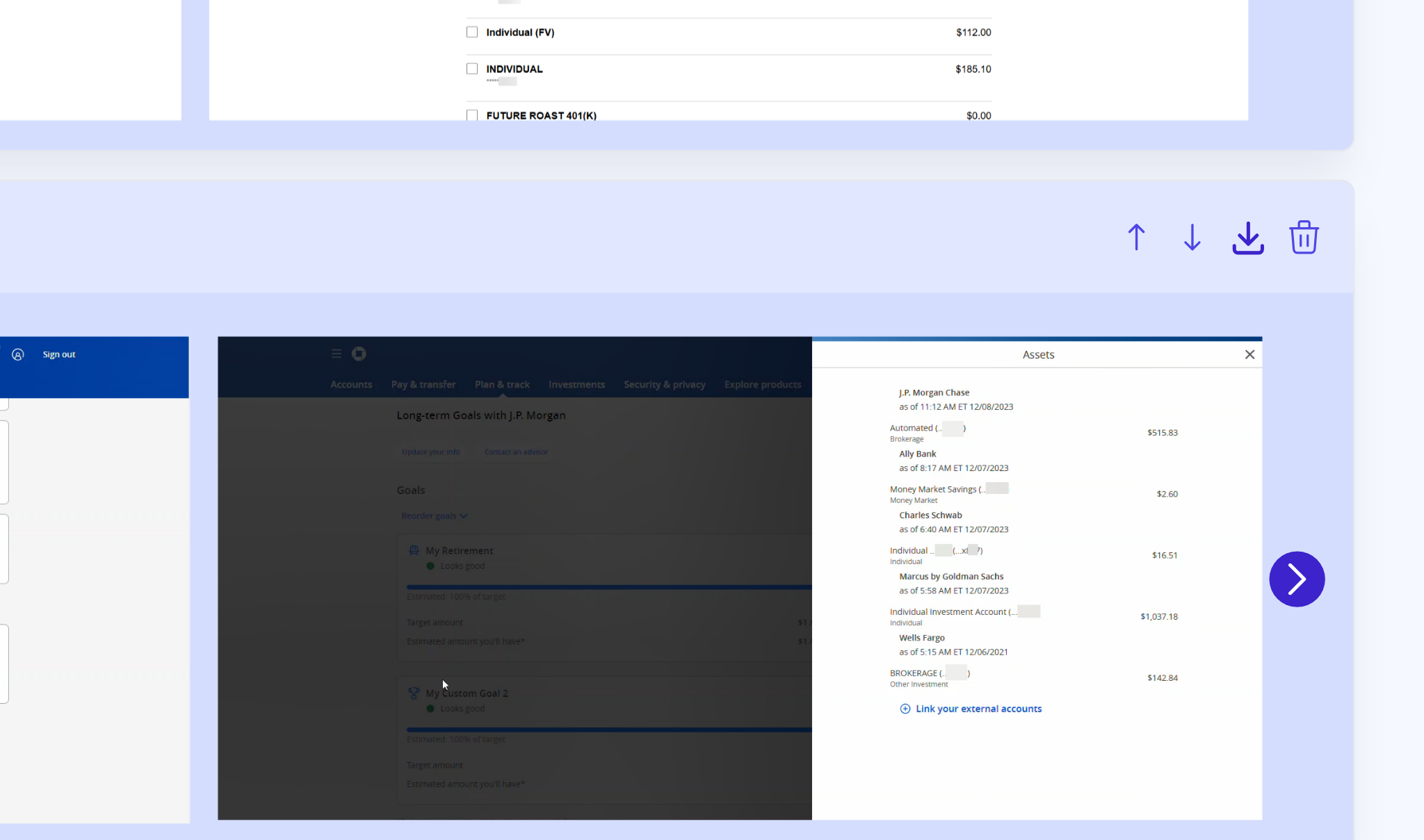
click at [1348, 424] on icon at bounding box center [1354, 430] width 11 height 11
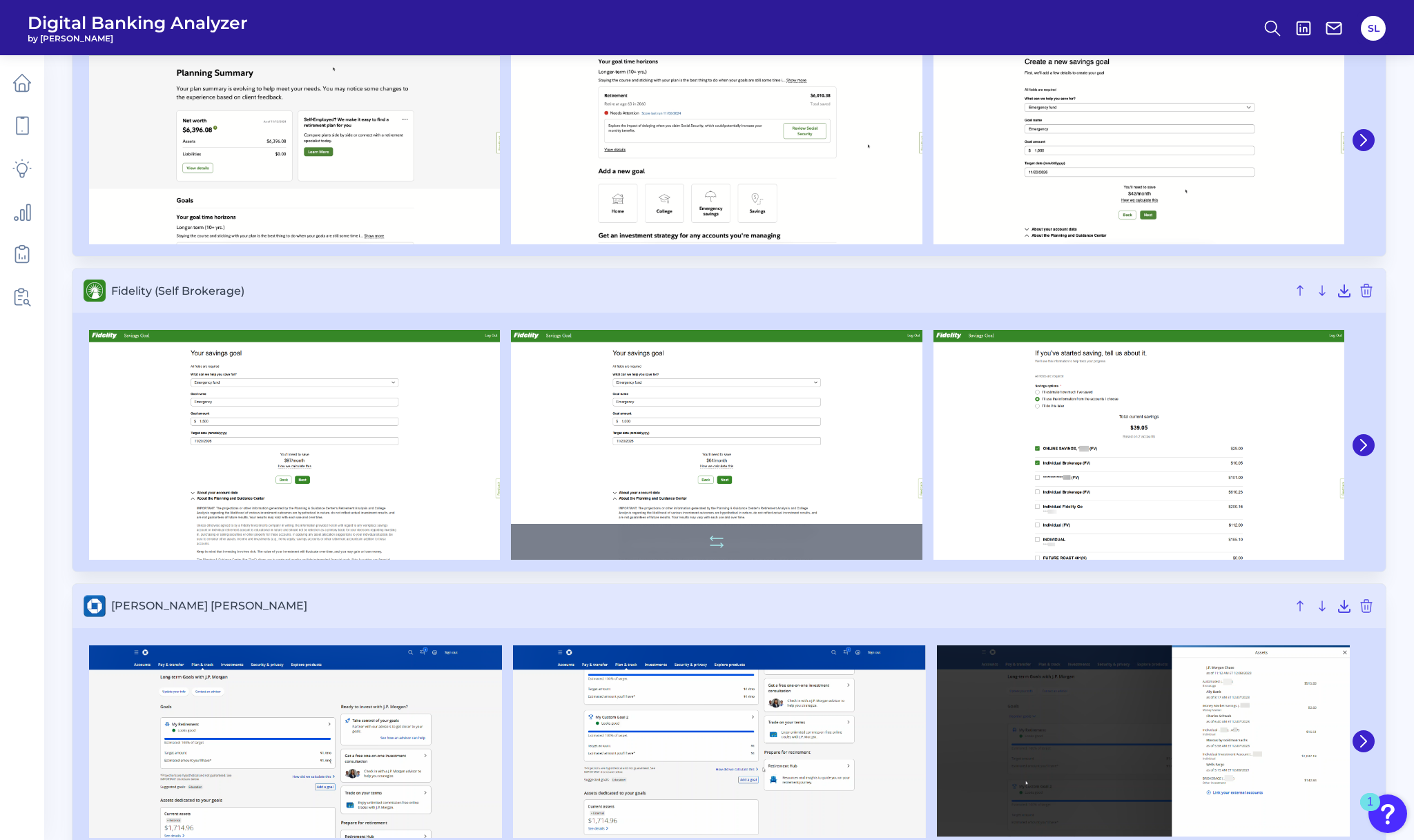
scroll to position [497, 0]
